Goal: Navigation & Orientation: Find specific page/section

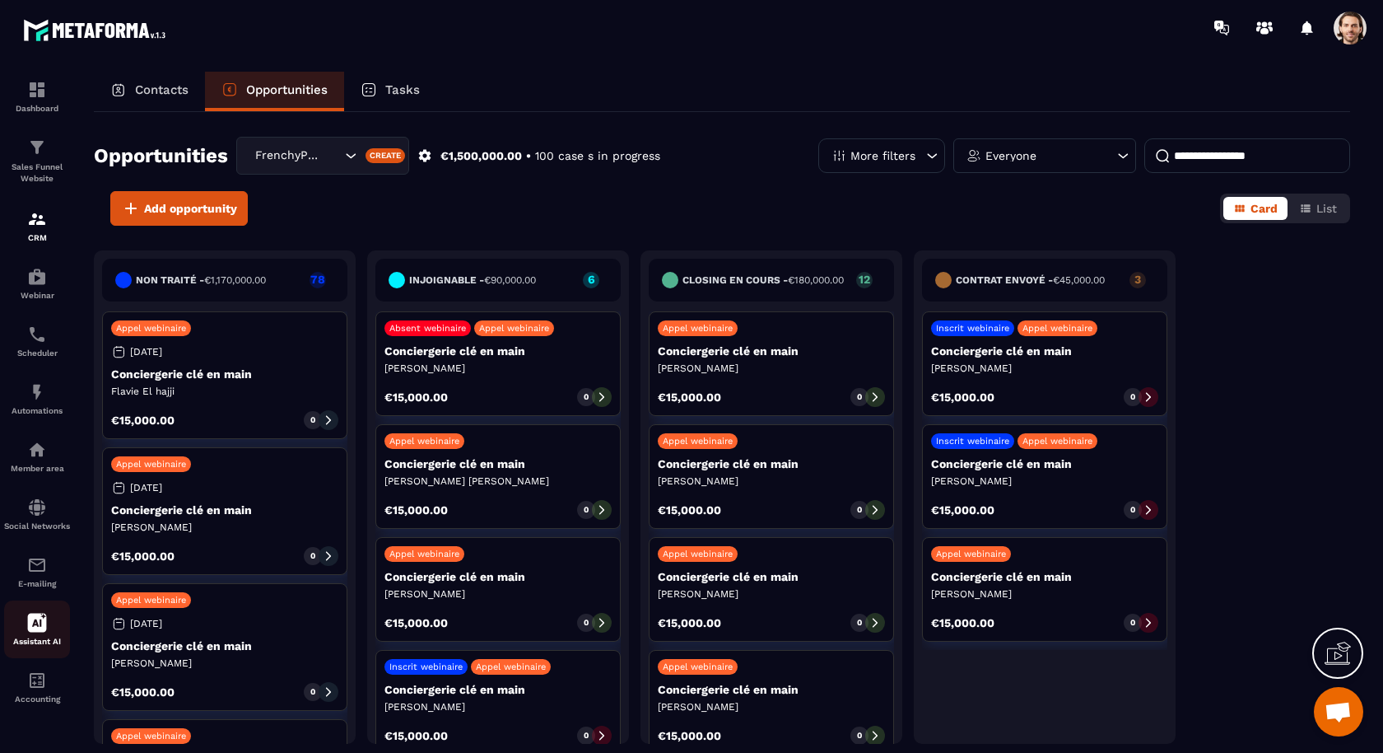
click at [48, 645] on div "Assistant AI" at bounding box center [37, 629] width 66 height 33
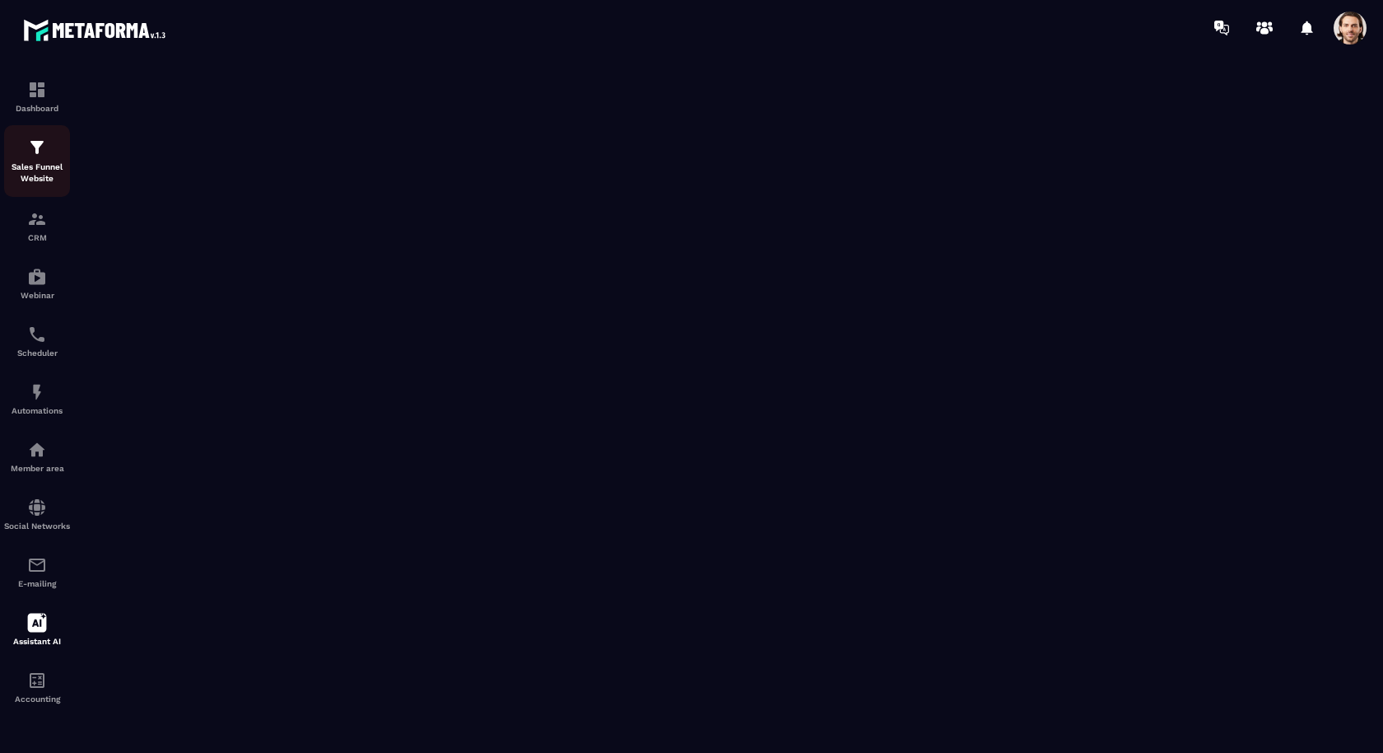
click at [35, 155] on img at bounding box center [37, 148] width 20 height 20
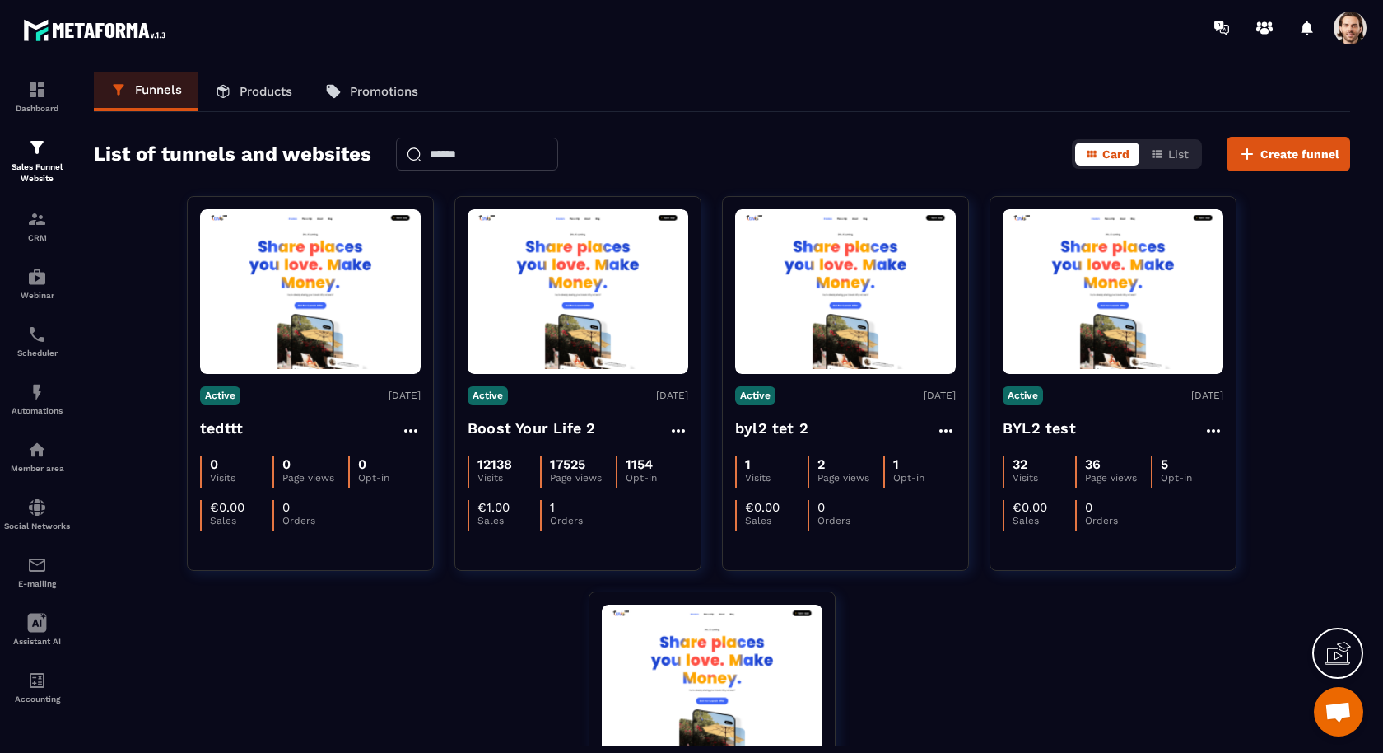
click at [1345, 21] on span at bounding box center [1350, 28] width 33 height 33
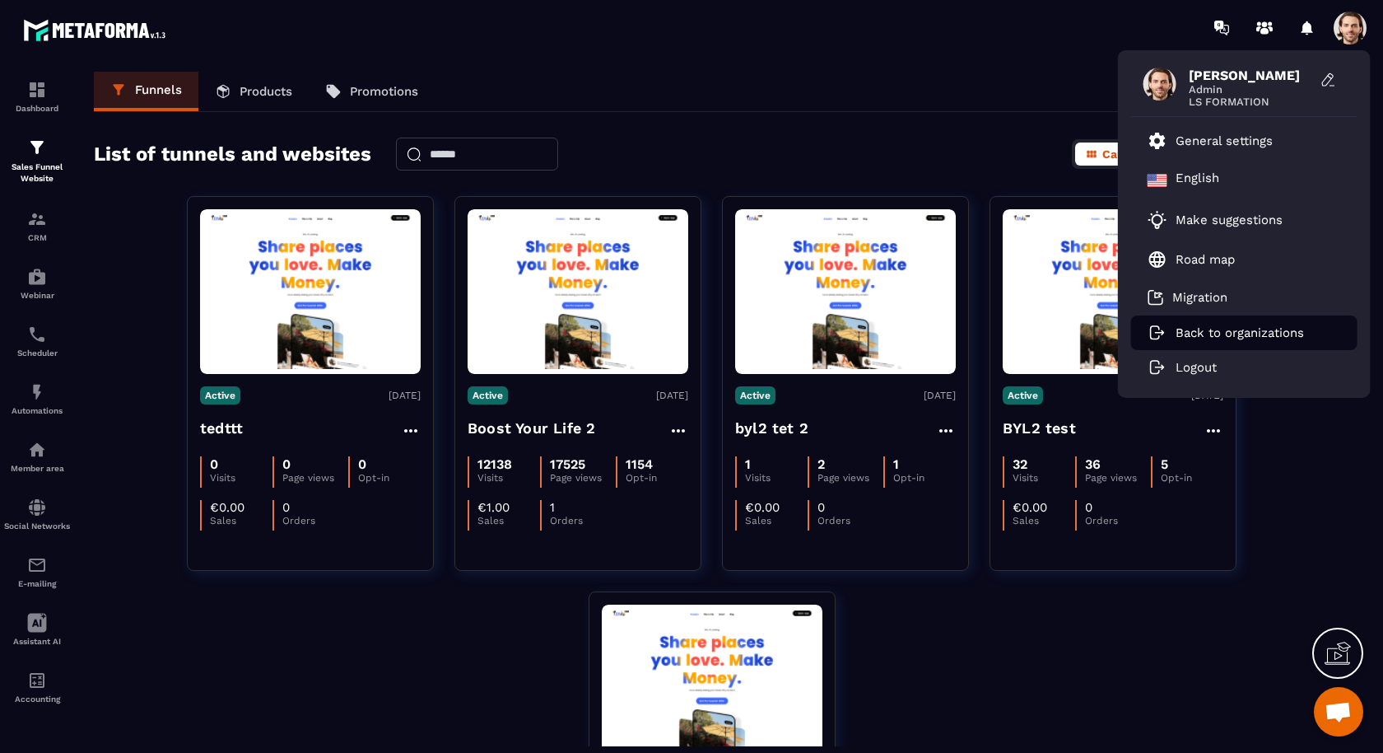
click at [1230, 335] on p "Back to organizations" at bounding box center [1240, 332] width 128 height 15
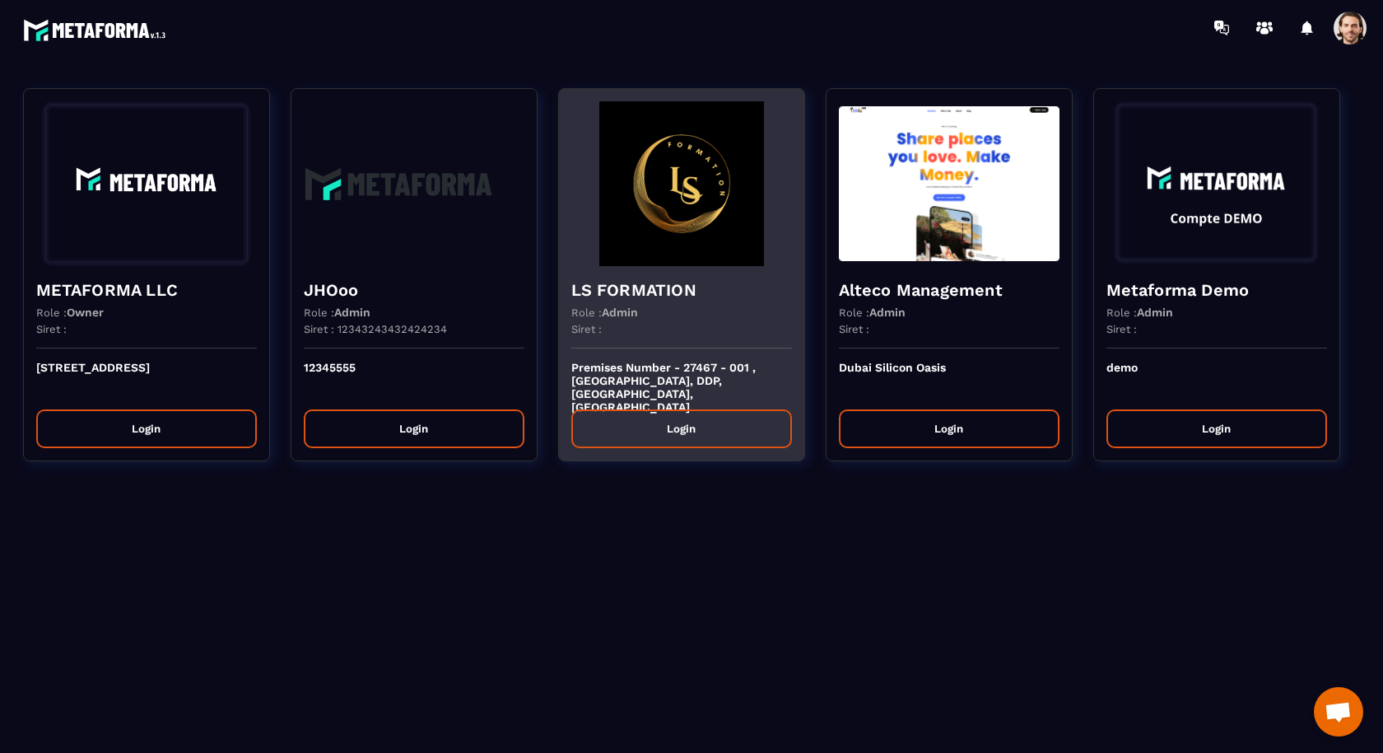
click at [641, 286] on h4 "LS FORMATION" at bounding box center [681, 289] width 221 height 23
